Goal: Task Accomplishment & Management: Use online tool/utility

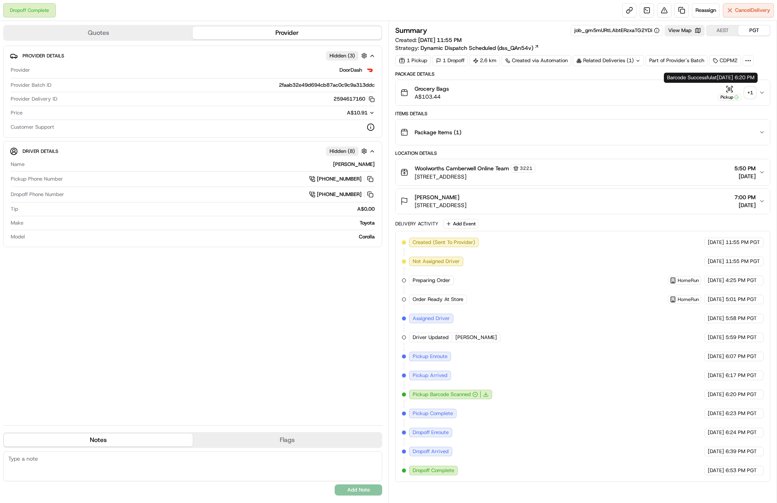
click at [751, 92] on div "+ 1" at bounding box center [750, 92] width 11 height 11
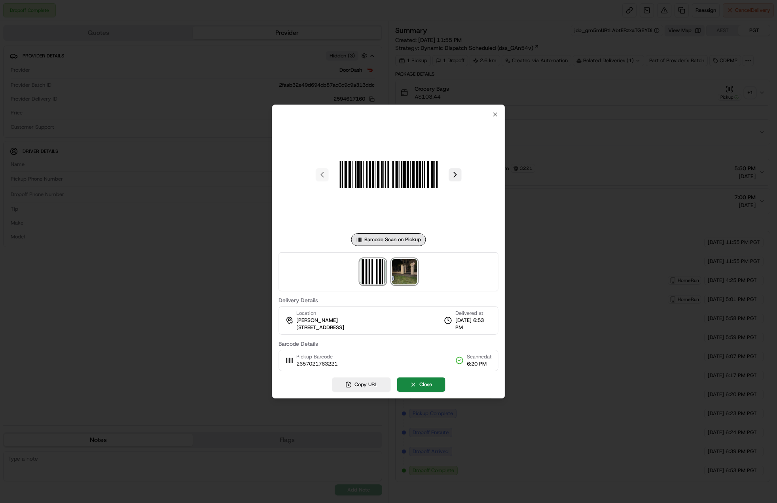
click at [408, 272] on img at bounding box center [404, 271] width 25 height 25
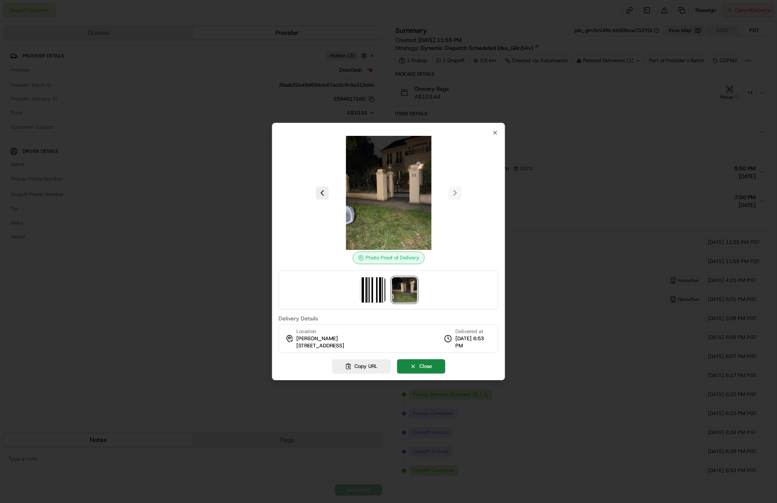
click at [613, 197] on div at bounding box center [388, 251] width 777 height 503
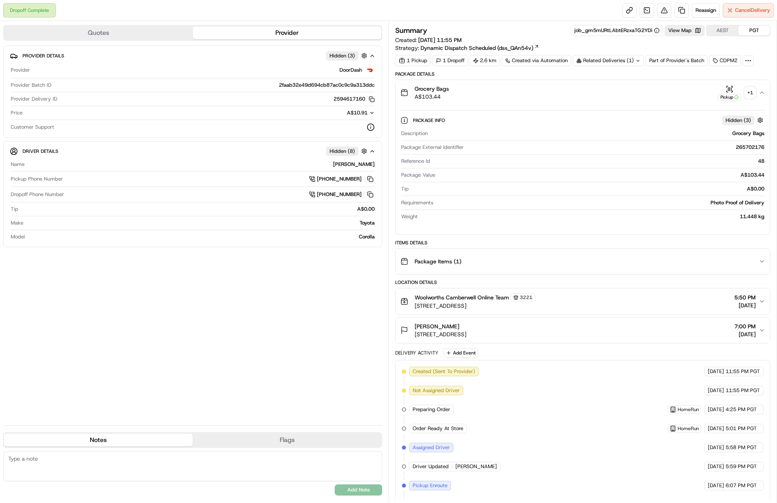
click at [553, 91] on div "Grocery Bags A$103.44 Pickup + 1" at bounding box center [579, 93] width 359 height 16
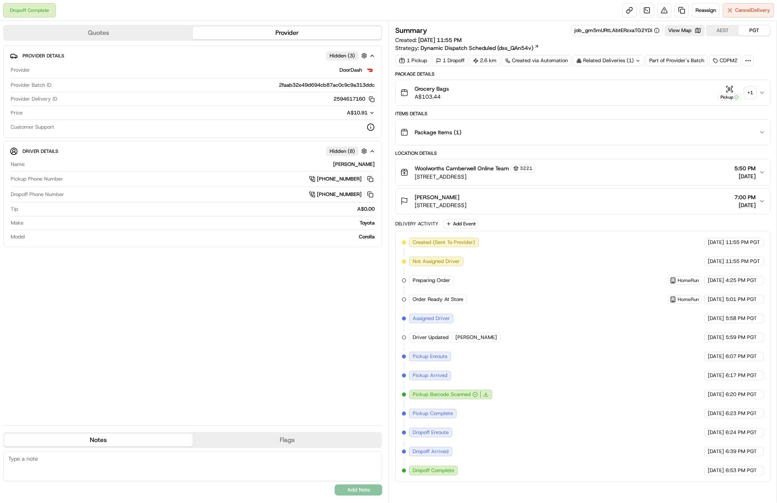
click at [607, 59] on div "Related Deliveries (1)" at bounding box center [608, 60] width 71 height 11
click at [546, 108] on div "Package Details Grocery Bags A$103.44 Pickup + 1 Items Details Package Items ( …" at bounding box center [582, 276] width 375 height 411
click at [748, 90] on div "+ 1" at bounding box center [750, 92] width 11 height 11
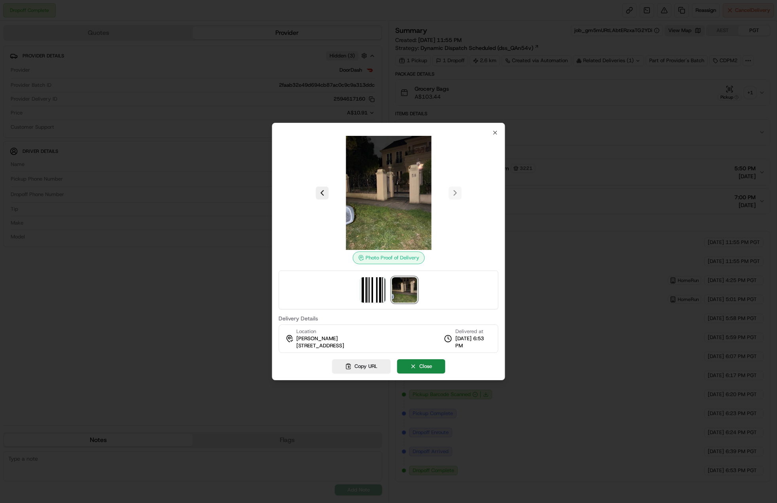
click at [554, 171] on div at bounding box center [388, 251] width 777 height 503
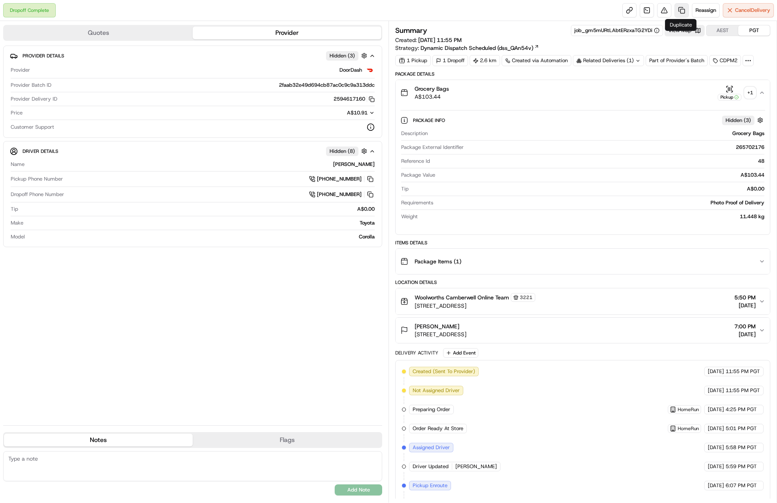
click at [679, 10] on link at bounding box center [682, 10] width 14 height 14
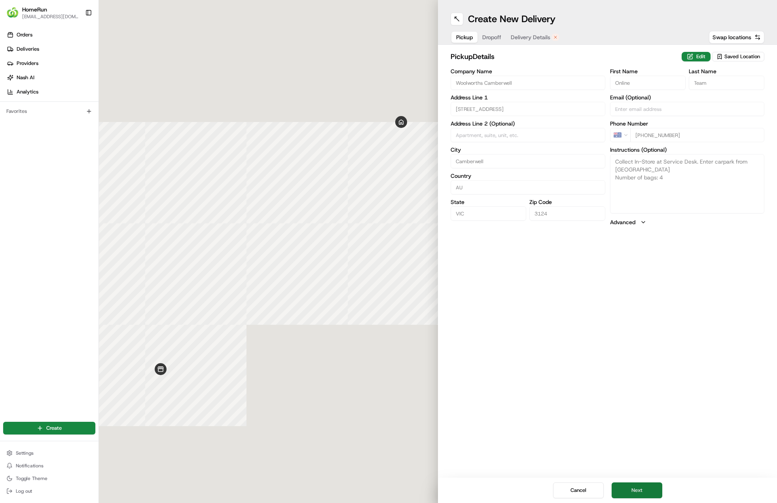
click at [639, 494] on button "Next" at bounding box center [637, 490] width 51 height 16
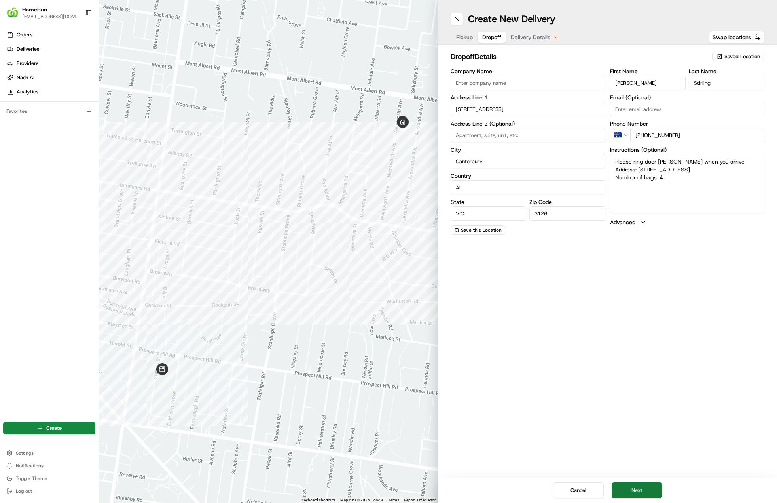
click at [639, 494] on button "Next" at bounding box center [637, 490] width 51 height 16
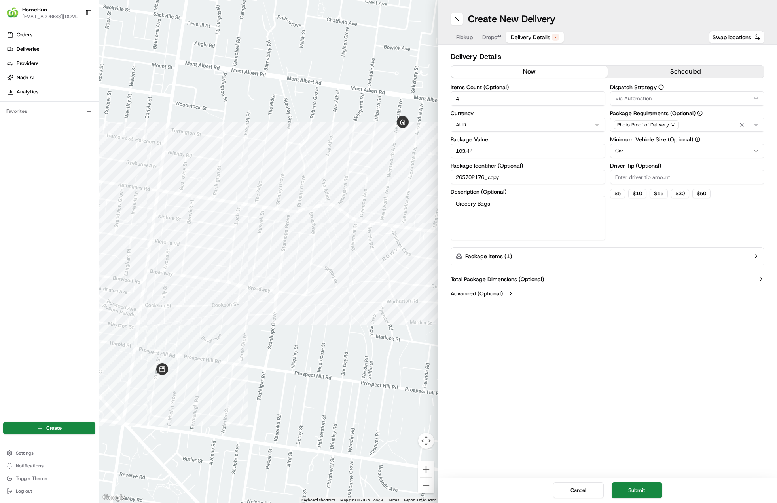
click at [514, 72] on button "now" at bounding box center [529, 72] width 157 height 12
click at [657, 494] on button "Submit" at bounding box center [637, 490] width 51 height 16
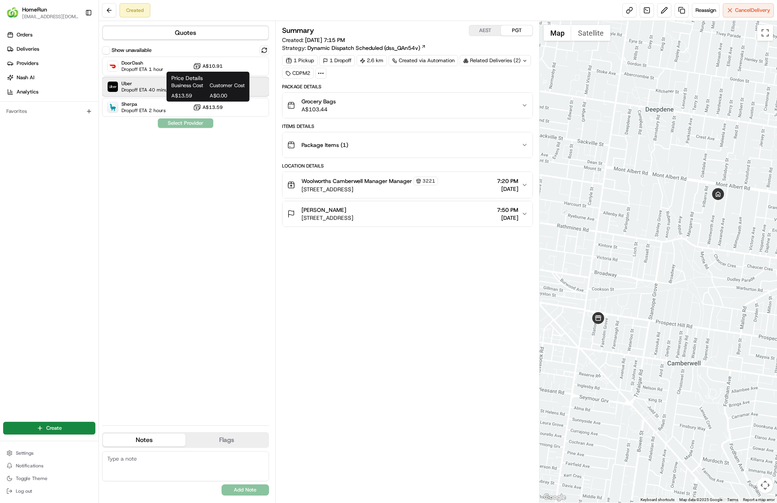
click at [159, 91] on span "Dropoff ETA 40 minutes" at bounding box center [147, 90] width 53 height 6
click at [189, 124] on button "Assign Provider" at bounding box center [185, 122] width 56 height 9
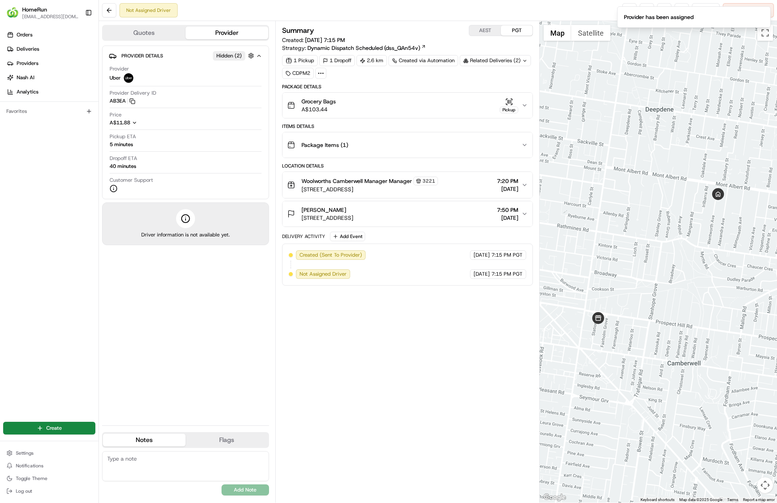
click at [426, 306] on div "Summary AEST PGT Created: [DATE] 7:15 PM Strategy: Dynamic Dispatch Scheduled (…" at bounding box center [407, 261] width 251 height 473
